Goal: Task Accomplishment & Management: Manage account settings

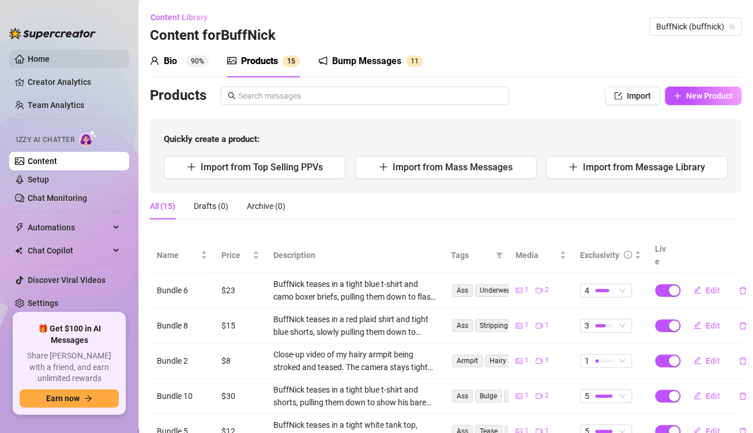
click at [50, 55] on link "Home" at bounding box center [39, 58] width 22 height 9
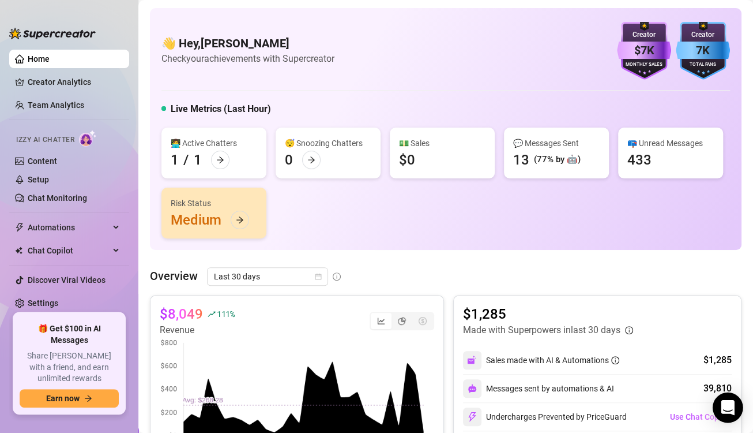
click at [735, 404] on div "Open Intercom Messenger" at bounding box center [728, 407] width 31 height 31
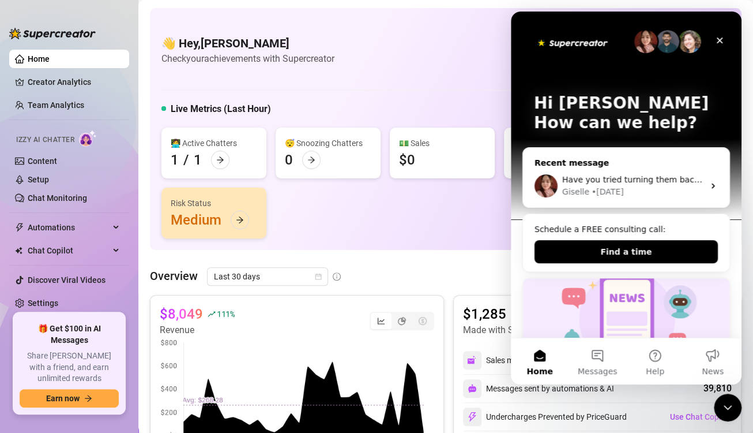
click at [656, 189] on div "Giselle • [DATE]" at bounding box center [633, 192] width 142 height 12
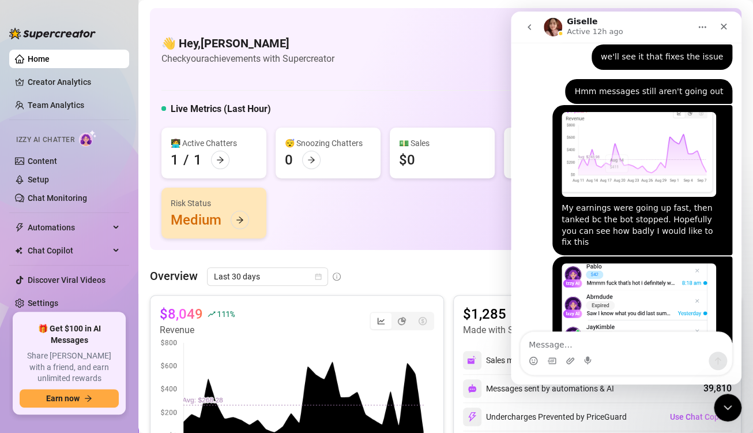
scroll to position [1863, 0]
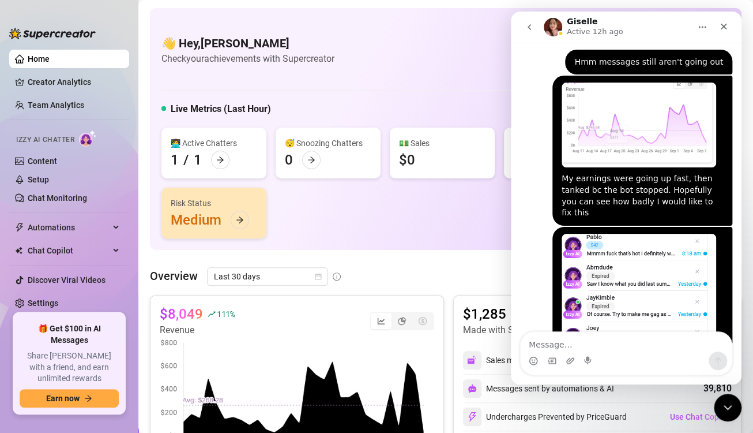
click at [725, 415] on div "Close Intercom Messenger" at bounding box center [726, 406] width 28 height 28
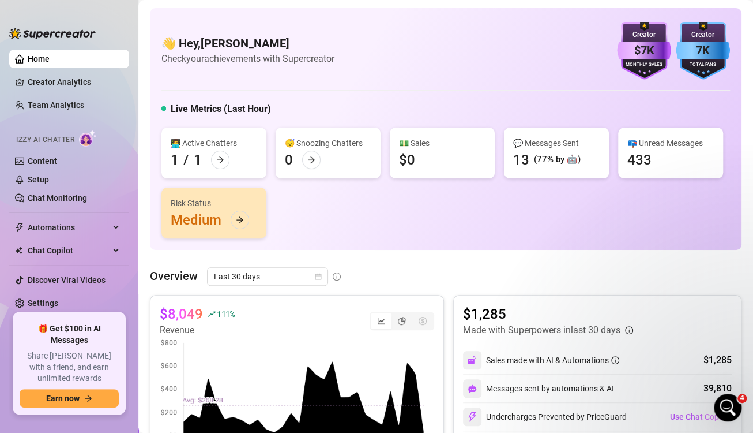
scroll to position [1862, 0]
click at [50, 193] on link "Chat Monitoring" at bounding box center [57, 197] width 59 height 9
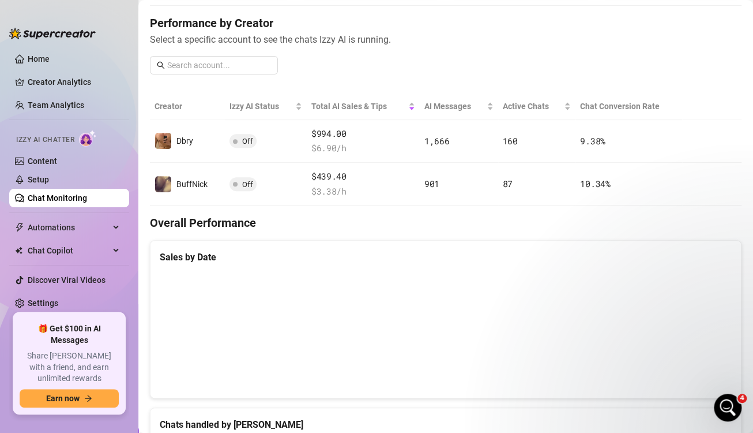
scroll to position [138, 0]
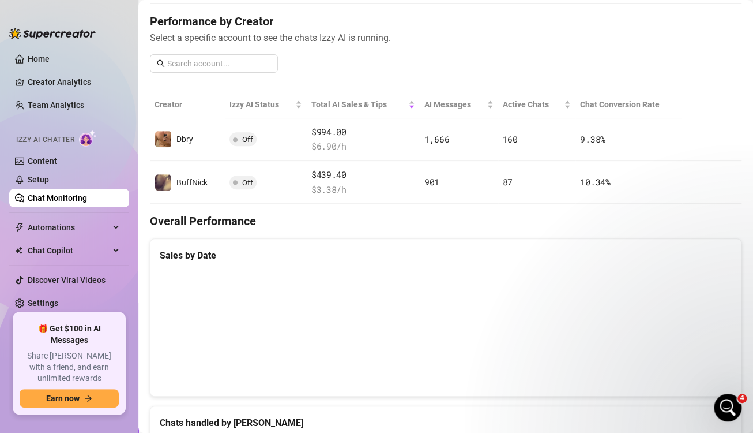
click at [551, 37] on span "Select a specific account to see the chats Izzy AI is running." at bounding box center [446, 38] width 592 height 14
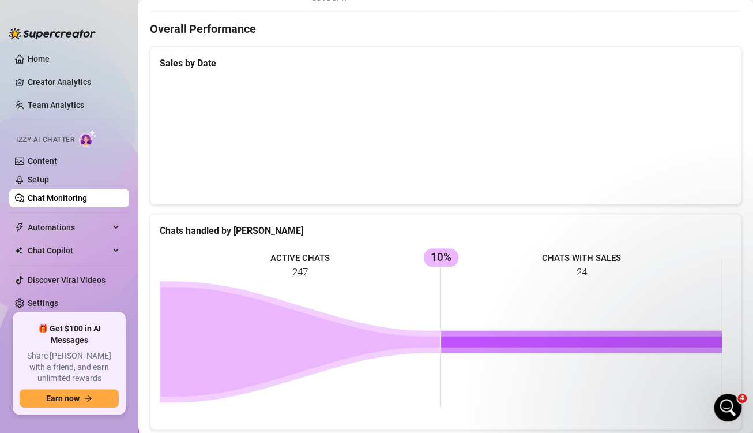
scroll to position [328, 0]
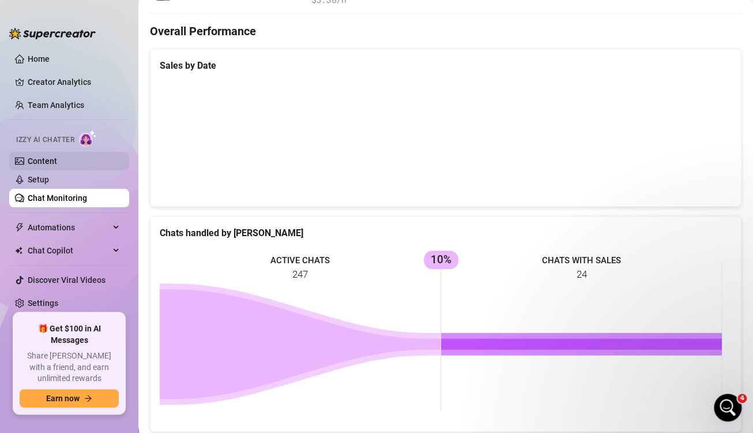
click at [57, 156] on link "Content" at bounding box center [42, 160] width 29 height 9
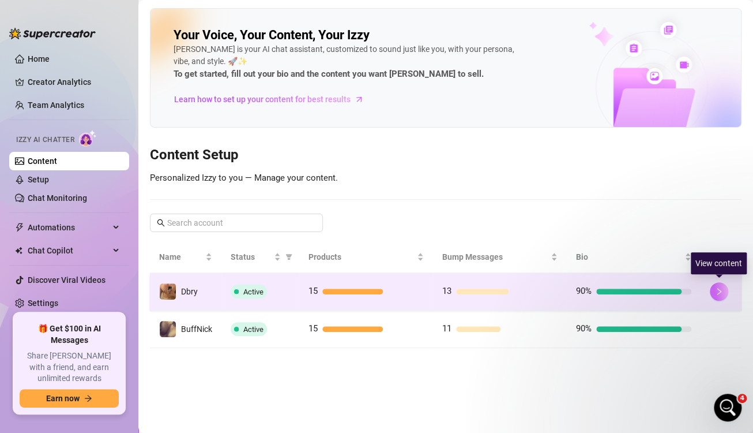
click at [722, 293] on icon "right" at bounding box center [719, 291] width 8 height 8
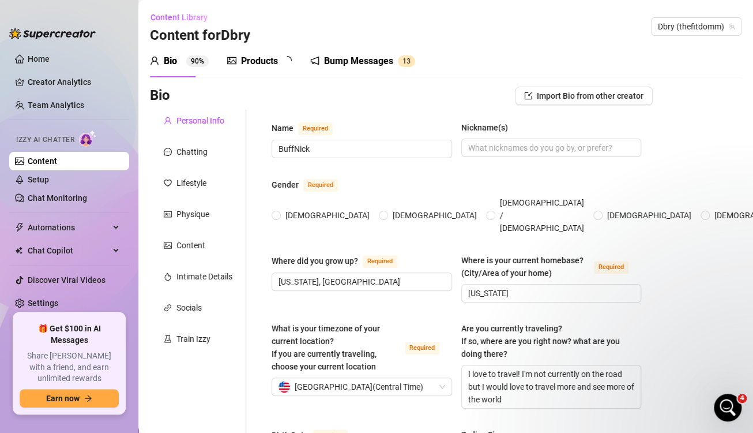
radio input "true"
type input "[DATE]"
click at [275, 55] on div "Products" at bounding box center [259, 61] width 37 height 14
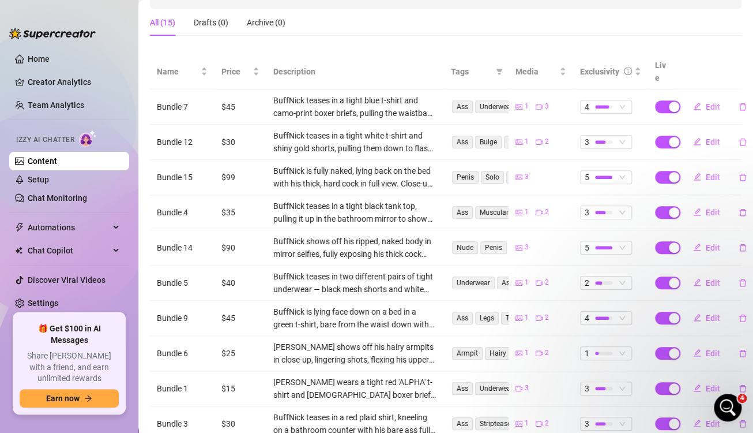
scroll to position [187, 0]
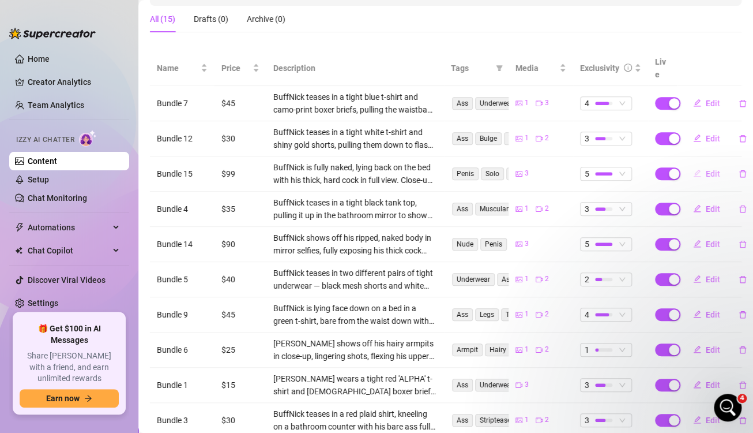
click at [706, 169] on span "Edit" at bounding box center [713, 173] width 14 height 9
type textarea "Type your message here..."
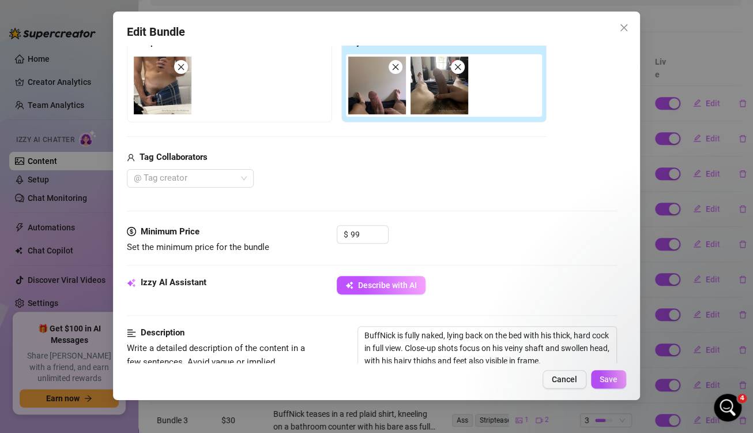
scroll to position [221, 0]
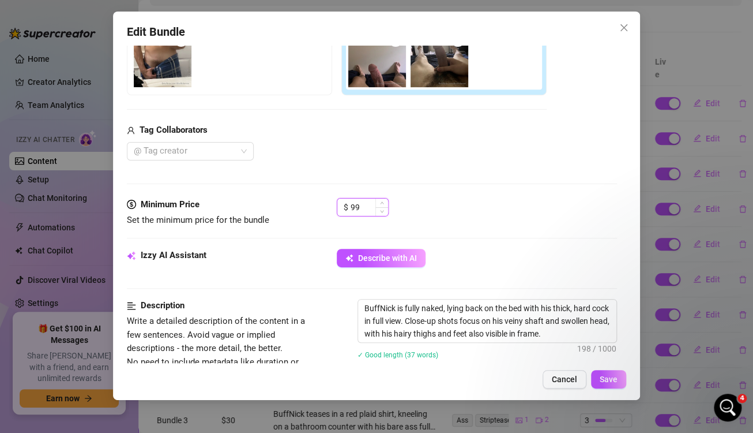
click at [355, 209] on input "99" at bounding box center [369, 206] width 37 height 17
click at [367, 208] on input "99" at bounding box center [369, 206] width 37 height 17
type input "9"
type input "75"
click at [604, 382] on span "Save" at bounding box center [609, 378] width 18 height 9
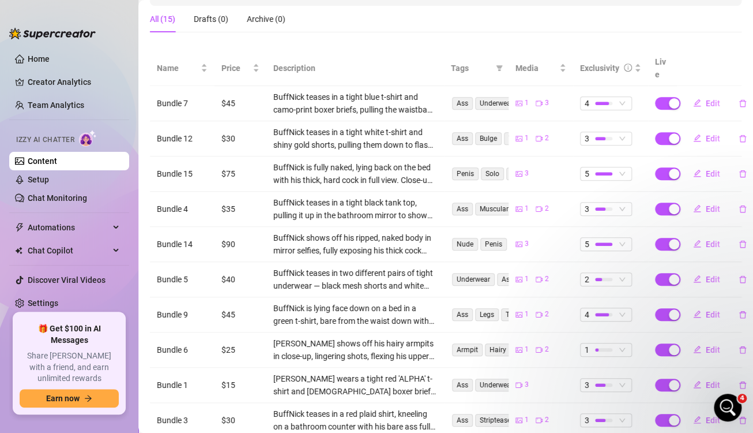
scroll to position [254, 0]
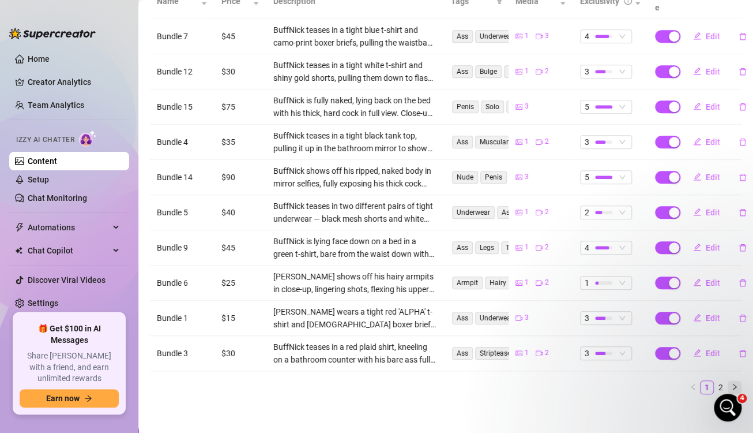
click at [731, 383] on icon "right" at bounding box center [734, 386] width 7 height 7
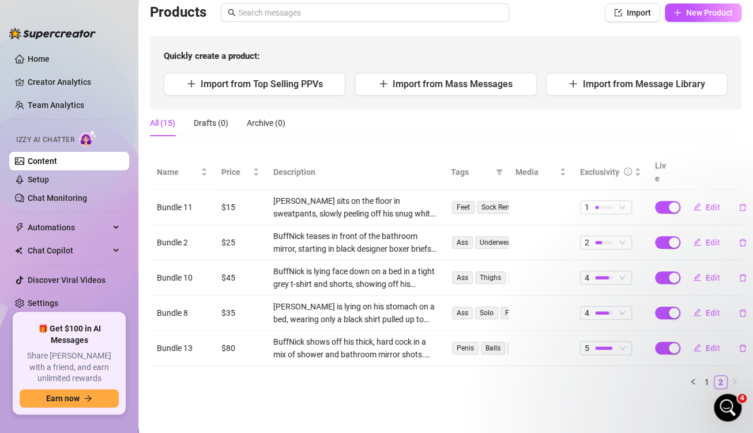
scroll to position [78, 0]
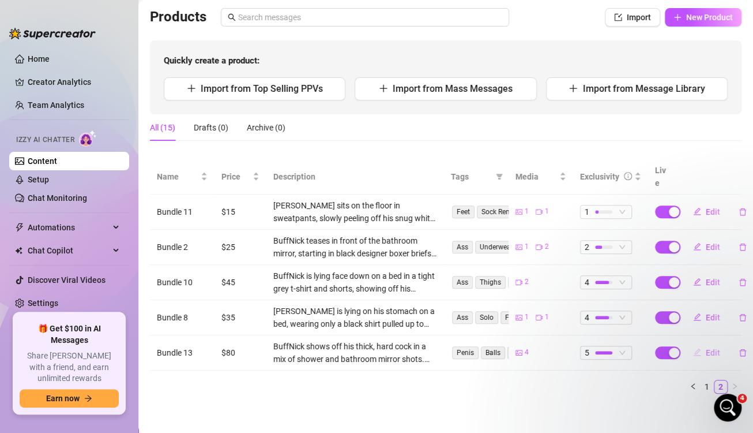
click at [706, 348] on span "Edit" at bounding box center [713, 352] width 14 height 9
type textarea "Type your message here..."
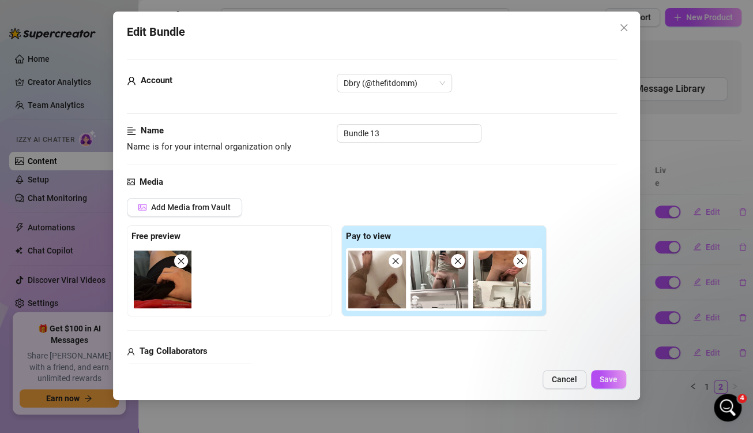
scroll to position [205, 0]
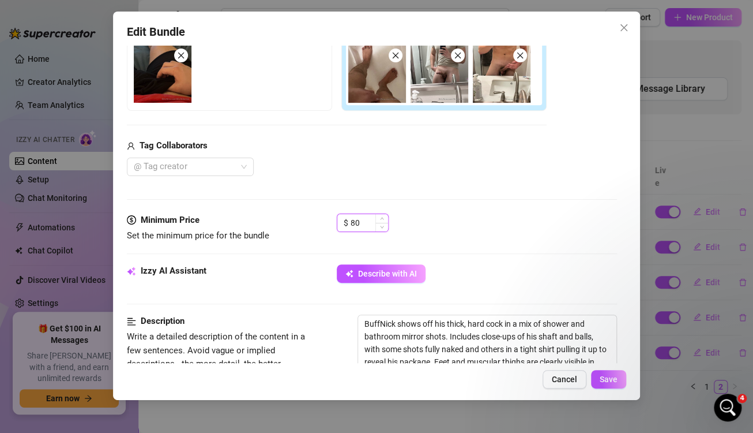
click at [366, 220] on input "80" at bounding box center [369, 222] width 37 height 17
type input "8"
type input "70"
click at [614, 373] on button "Save" at bounding box center [608, 379] width 35 height 18
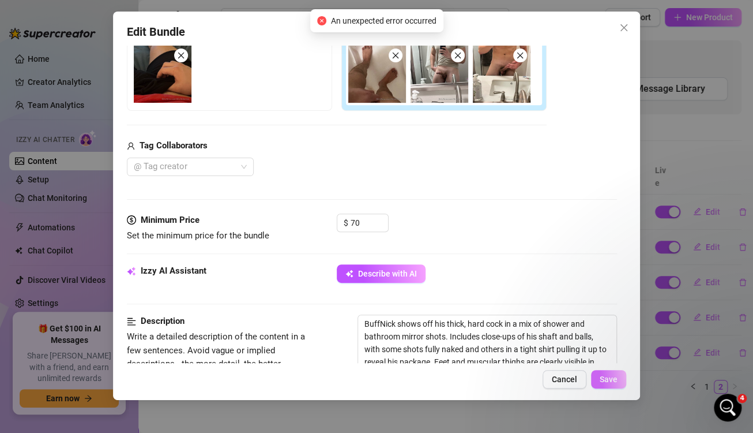
click at [611, 381] on span "Save" at bounding box center [609, 378] width 18 height 9
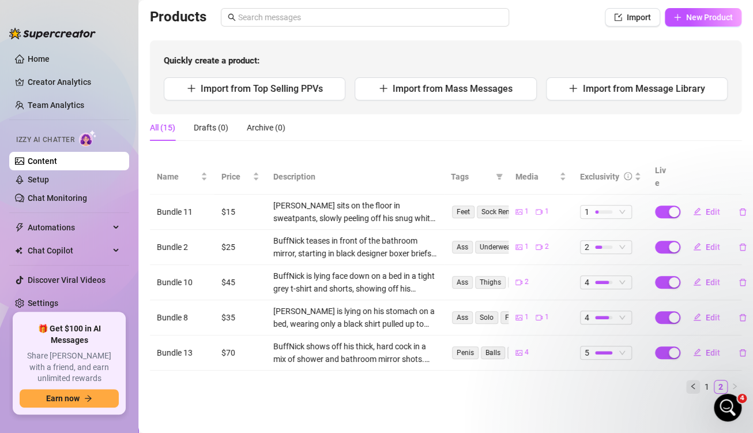
click at [687, 380] on button "button" at bounding box center [693, 387] width 14 height 14
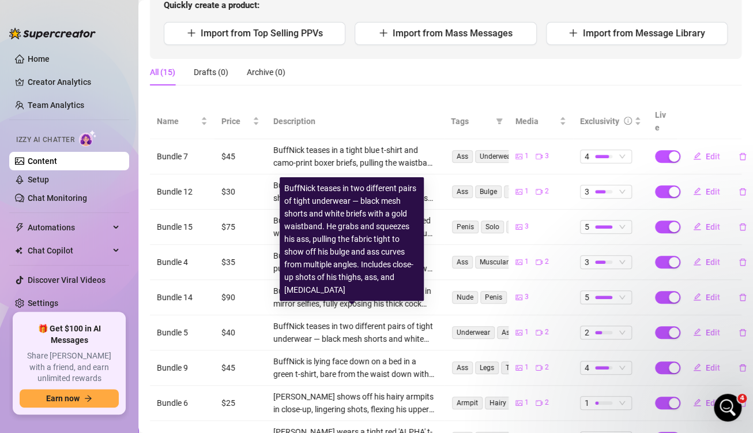
scroll to position [129, 0]
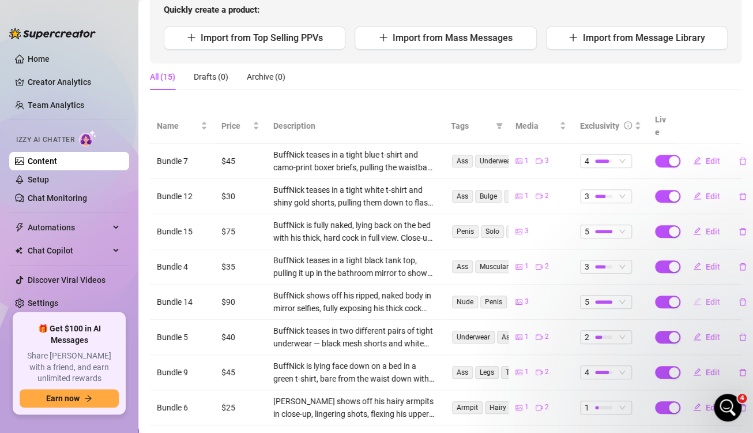
click at [706, 297] on span "Edit" at bounding box center [713, 301] width 14 height 9
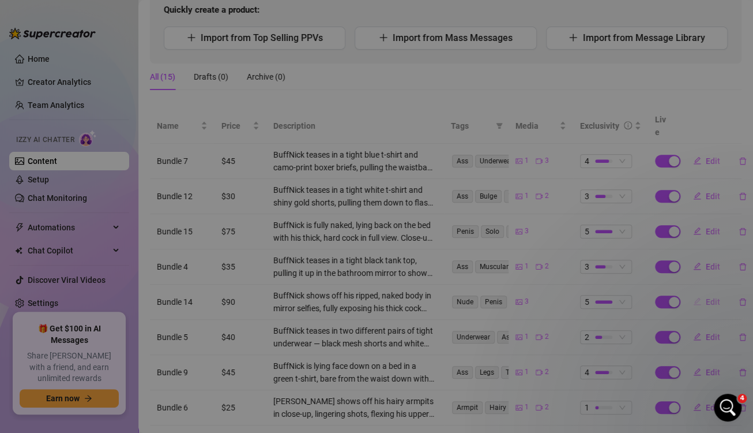
type textarea "Type your message here..."
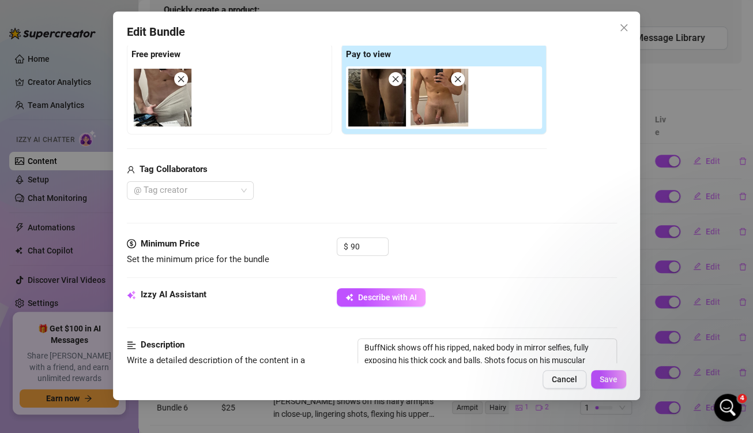
scroll to position [182, 0]
click at [366, 245] on input "90" at bounding box center [369, 245] width 37 height 17
type input "9"
type input "65"
click at [613, 378] on span "Save" at bounding box center [609, 378] width 18 height 9
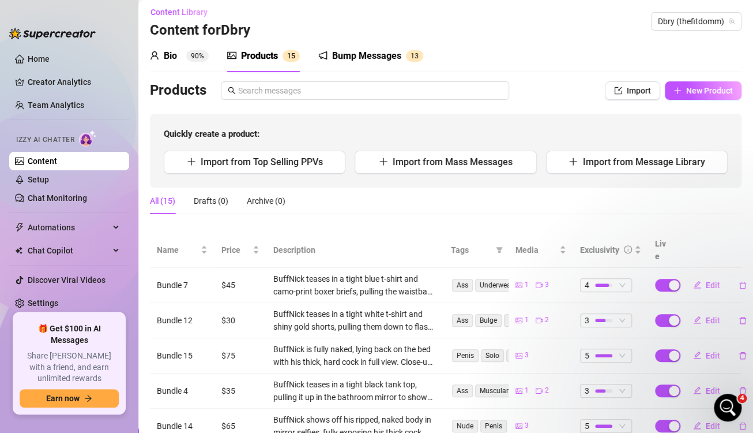
scroll to position [0, 0]
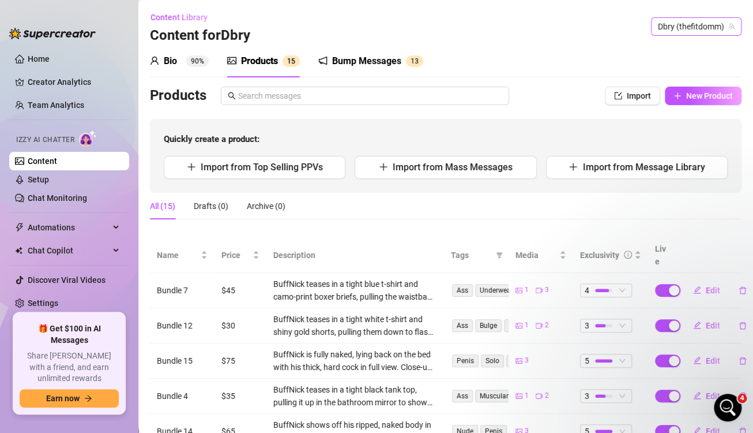
click at [676, 30] on span "Dbry (thefitdomm)" at bounding box center [696, 26] width 77 height 17
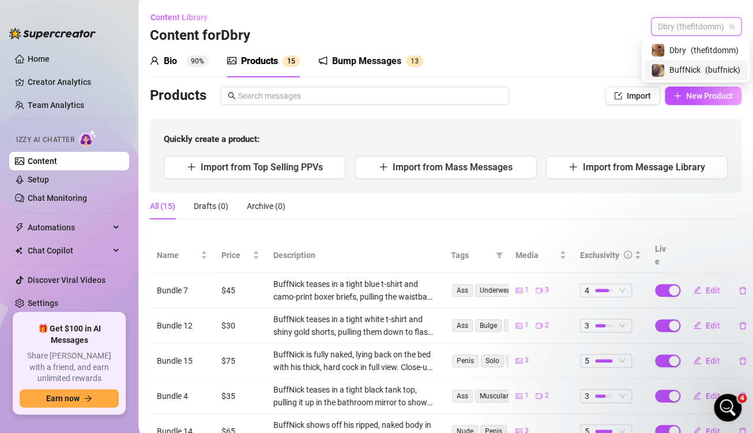
click at [673, 72] on span "BuffNick" at bounding box center [685, 69] width 31 height 13
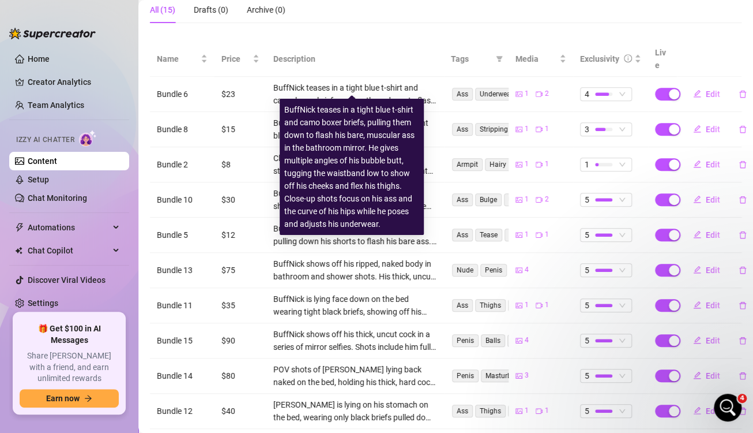
scroll to position [198, 0]
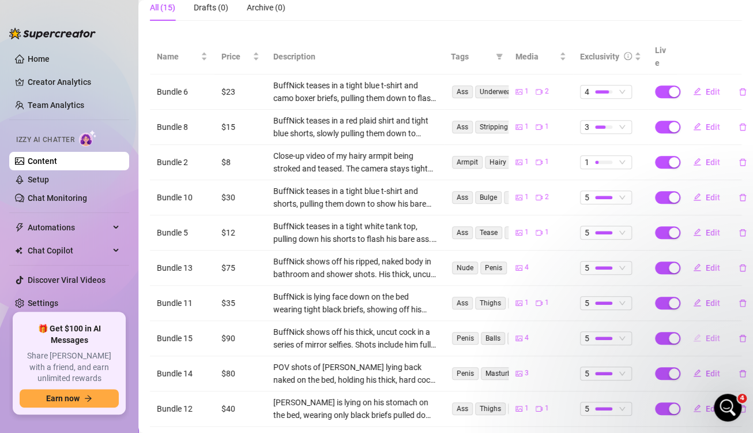
click at [706, 333] on span "Edit" at bounding box center [713, 337] width 14 height 9
type textarea "Type your message here..."
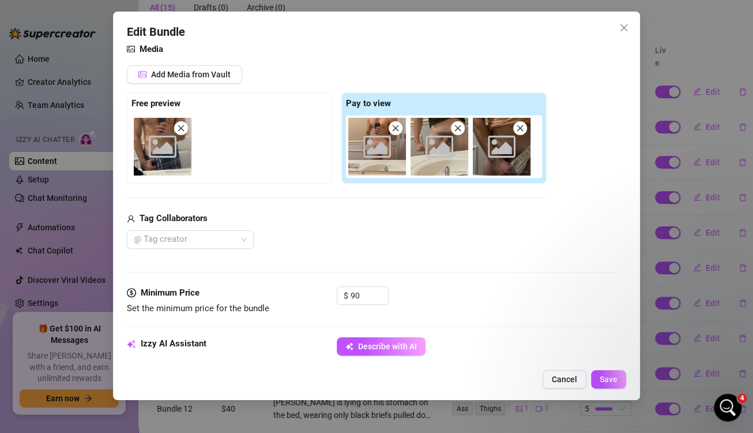
scroll to position [136, 0]
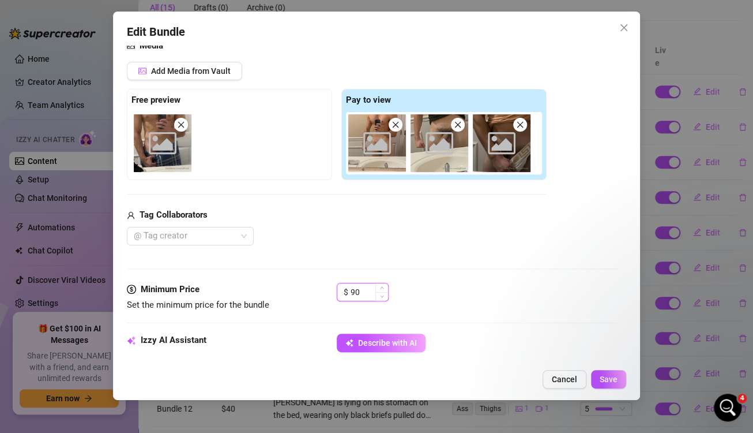
click at [361, 291] on input "90" at bounding box center [369, 291] width 37 height 17
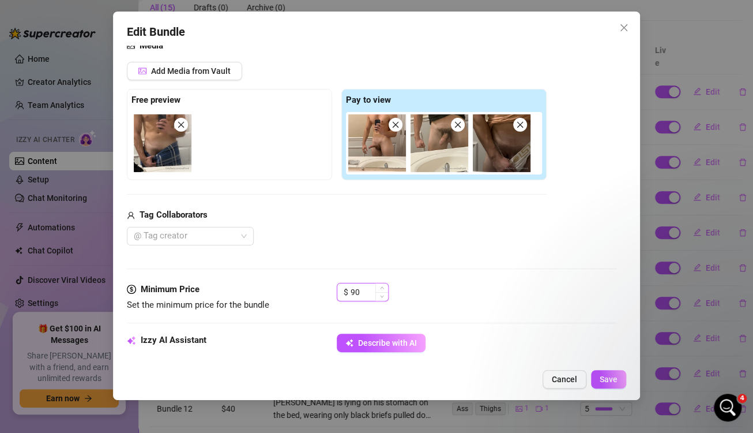
type input "9"
type input "80"
click at [610, 380] on span "Save" at bounding box center [609, 378] width 18 height 9
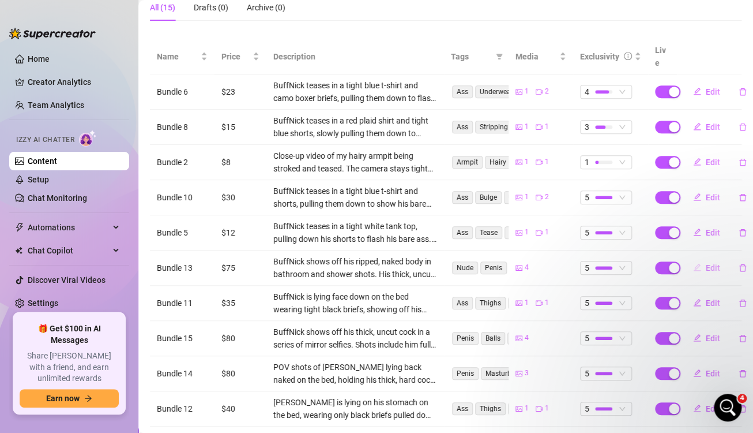
click at [706, 263] on span "Edit" at bounding box center [713, 267] width 14 height 9
type textarea "Type your message here..."
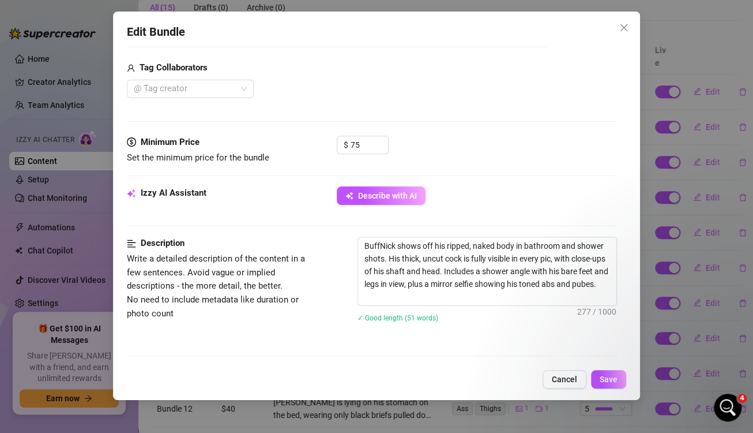
scroll to position [286, 0]
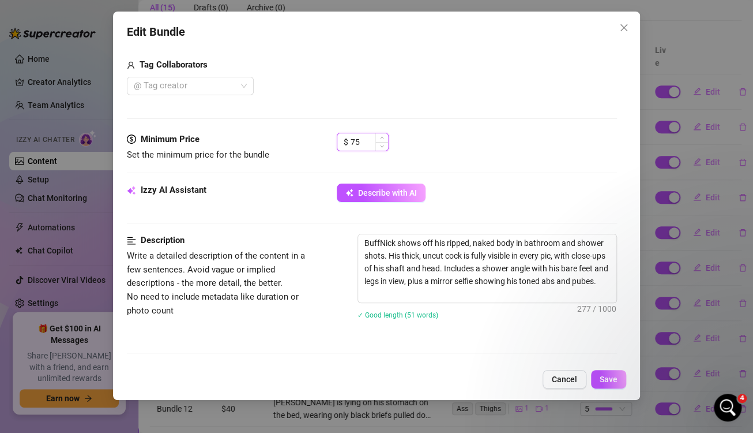
click at [366, 145] on input "75" at bounding box center [369, 141] width 37 height 17
type input "65"
click at [607, 382] on span "Save" at bounding box center [609, 378] width 18 height 9
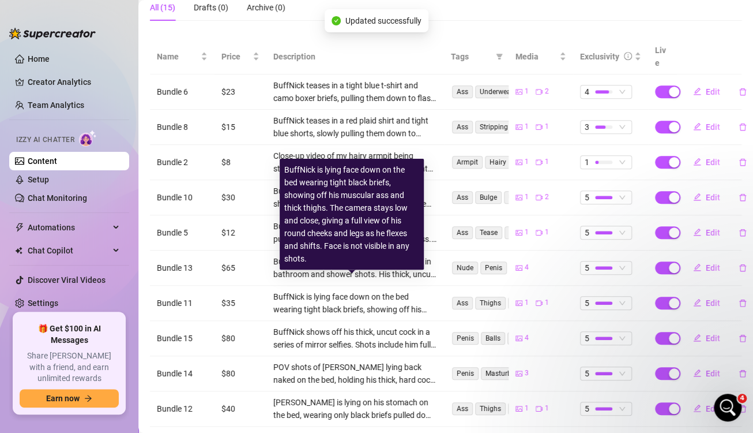
scroll to position [254, 0]
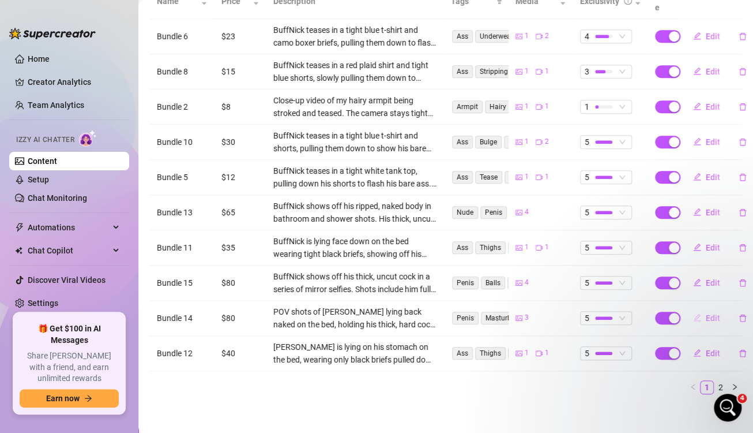
click at [706, 313] on span "Edit" at bounding box center [713, 317] width 14 height 9
type textarea "Type your message here..."
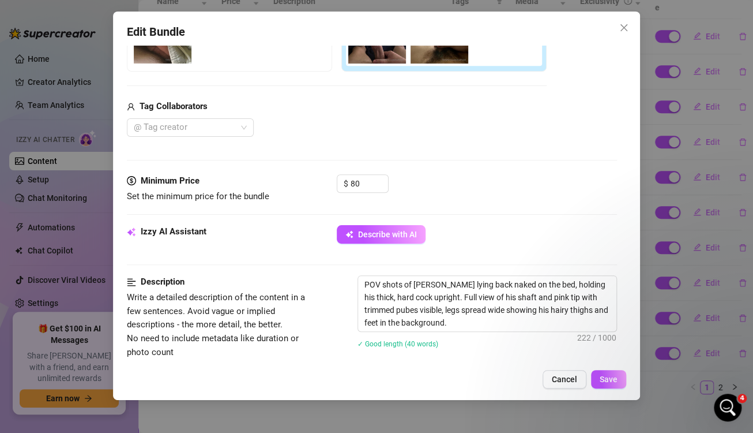
scroll to position [248, 0]
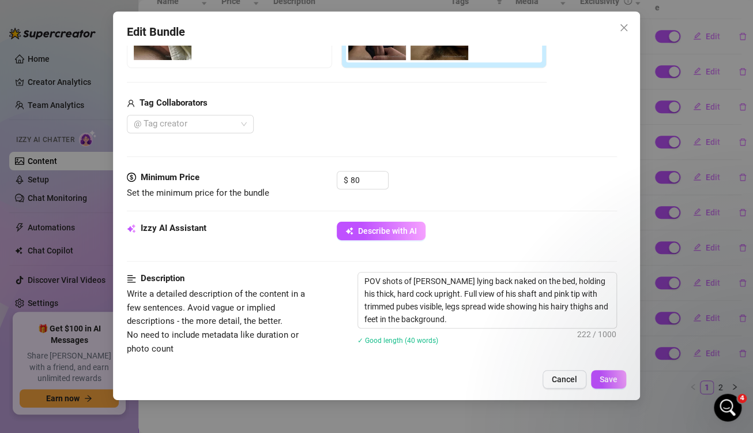
click at [370, 188] on div "$ 80" at bounding box center [363, 185] width 52 height 29
click at [368, 177] on input "80" at bounding box center [369, 179] width 37 height 17
click at [380, 184] on icon "down" at bounding box center [382, 184] width 4 height 4
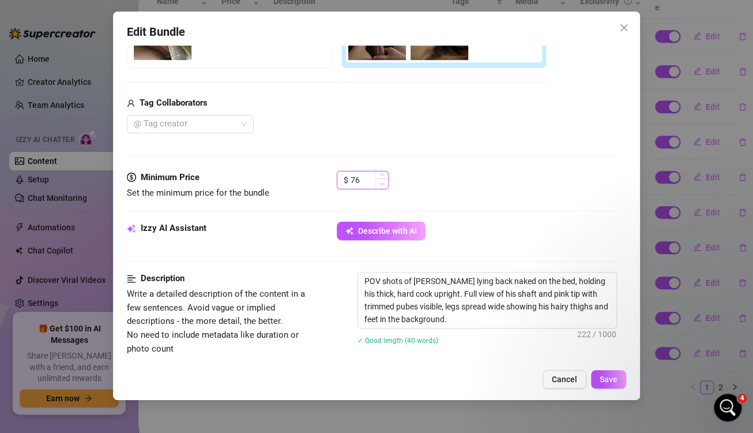
click at [380, 184] on icon "down" at bounding box center [382, 184] width 4 height 4
type input "75"
click at [380, 184] on icon "down" at bounding box center [382, 184] width 4 height 4
click at [606, 374] on button "Save" at bounding box center [608, 379] width 35 height 18
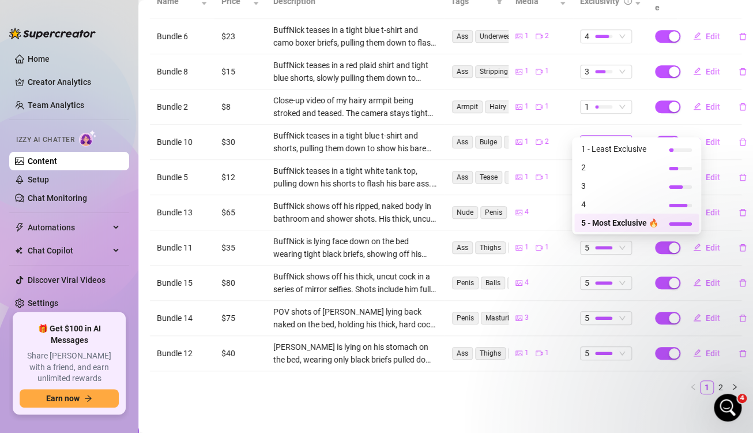
click at [608, 136] on span "5" at bounding box center [606, 142] width 43 height 13
click at [601, 202] on span "4" at bounding box center [619, 204] width 77 height 13
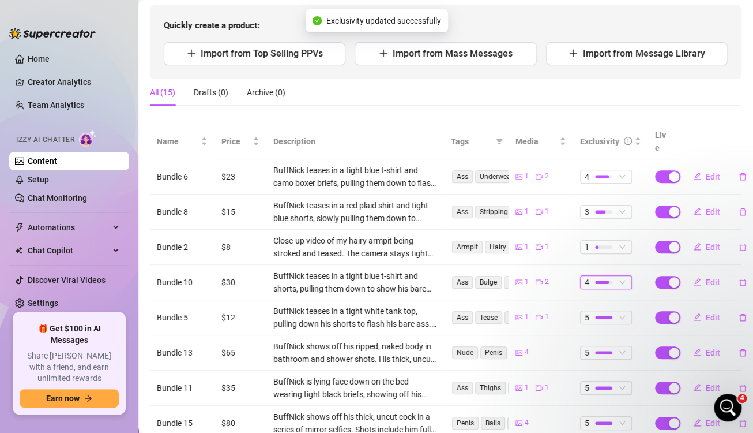
scroll to position [254, 0]
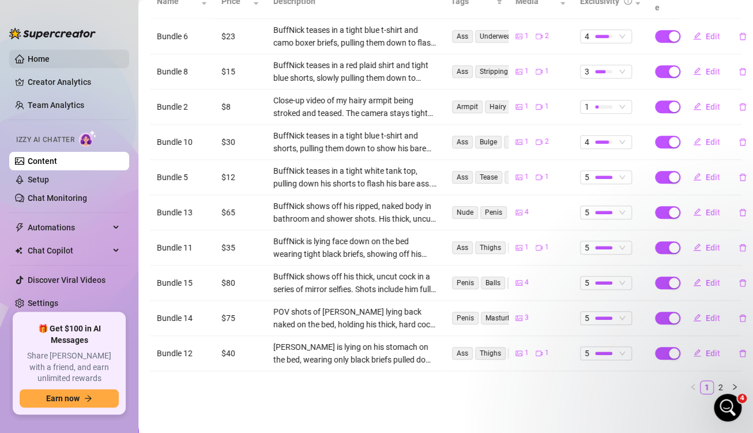
click at [40, 57] on link "Home" at bounding box center [39, 58] width 22 height 9
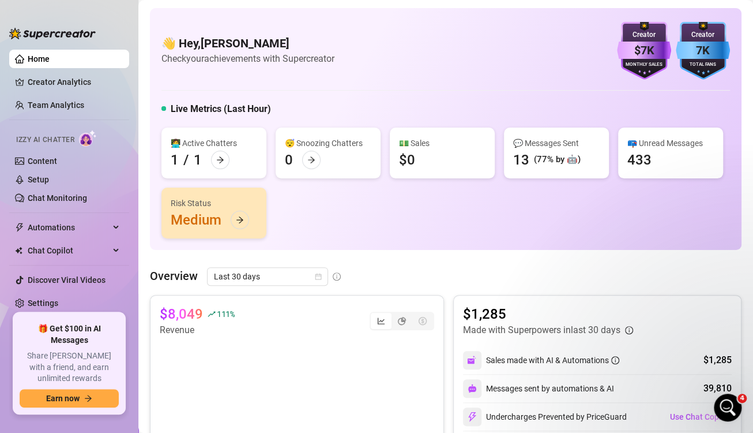
scroll to position [129, 0]
